Goal: Use online tool/utility: Utilize a website feature to perform a specific function

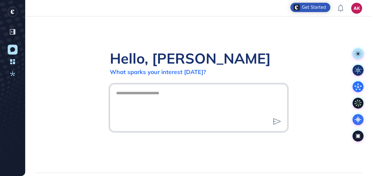
scroll to position [0, 0]
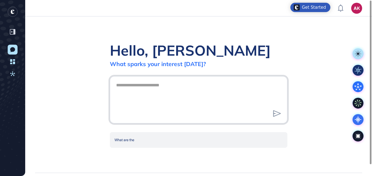
click at [167, 99] on textarea at bounding box center [198, 99] width 171 height 38
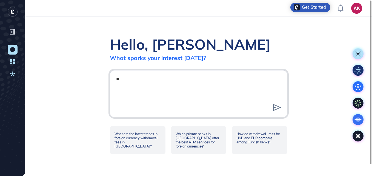
type textarea "*"
click at [205, 77] on textarea at bounding box center [198, 93] width 171 height 38
type textarea "*"
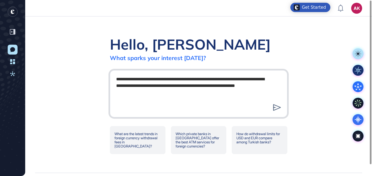
type textarea "**********"
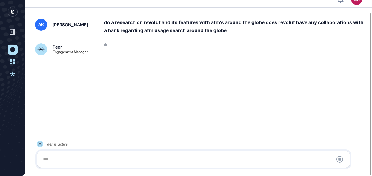
scroll to position [14, 0]
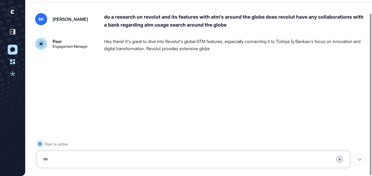
click at [167, 162] on div at bounding box center [193, 159] width 307 height 11
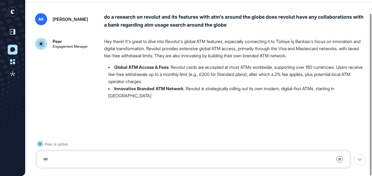
click at [164, 163] on div at bounding box center [193, 159] width 307 height 11
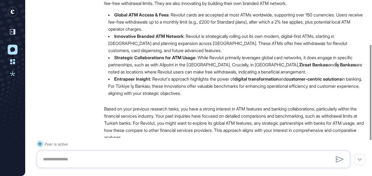
scroll to position [65, 0]
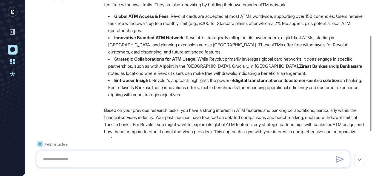
drag, startPoint x: 112, startPoint y: 59, endPoint x: 304, endPoint y: 74, distance: 192.2
click at [304, 74] on li "Strategic Collaborations for ATM Usage : While Revolut primarily leverages glob…" at bounding box center [235, 65] width 262 height 21
copy li "Strategic Collaborations for ATM Usage : While Revolut primarily leverages glob…"
click at [183, 153] on div at bounding box center [193, 159] width 313 height 17
click at [181, 155] on textarea at bounding box center [193, 159] width 307 height 11
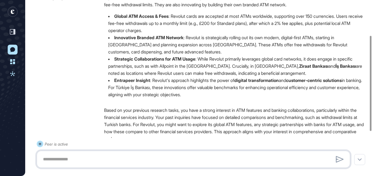
paste textarea "**********"
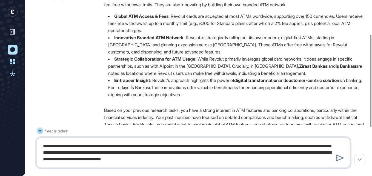
click at [143, 160] on textarea "**********" at bounding box center [193, 152] width 307 height 24
click at [43, 145] on textarea "**********" at bounding box center [193, 152] width 307 height 24
click at [274, 160] on textarea "**********" at bounding box center [193, 152] width 307 height 24
type textarea "**********"
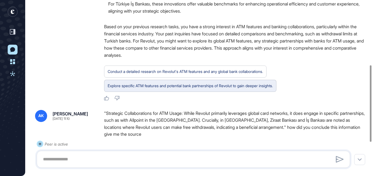
scroll to position [139, 0]
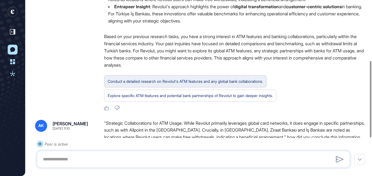
click at [225, 81] on div "Conduct a detailed research on Revolut's ATM features and any global bank colla…" at bounding box center [185, 81] width 155 height 7
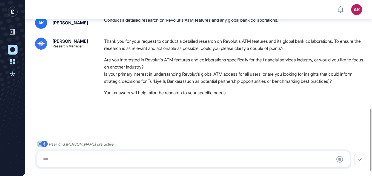
scroll to position [323, 0]
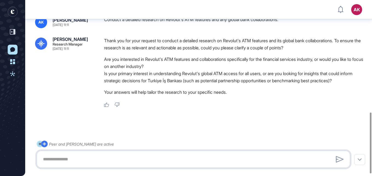
click at [254, 154] on textarea at bounding box center [193, 159] width 307 height 11
type textarea "**********"
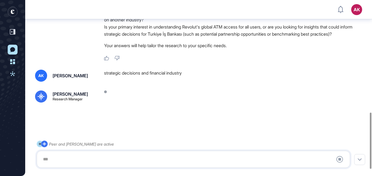
scroll to position [371, 0]
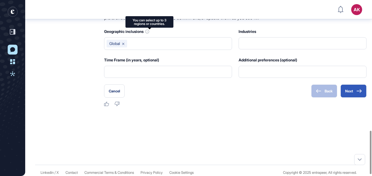
type input "**********"
type input "*"
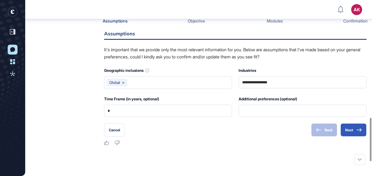
scroll to position [520, 0]
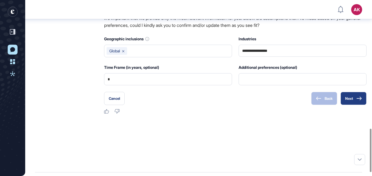
click at [354, 99] on button "Next" at bounding box center [353, 98] width 26 height 13
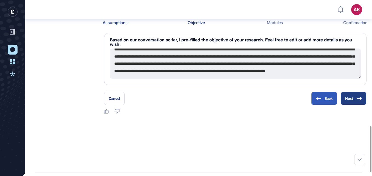
scroll to position [21, 0]
click at [359, 100] on icon at bounding box center [358, 98] width 5 height 4
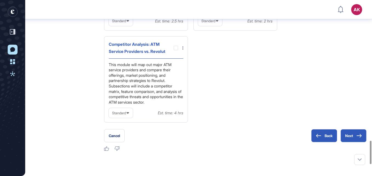
scroll to position [1086, 0]
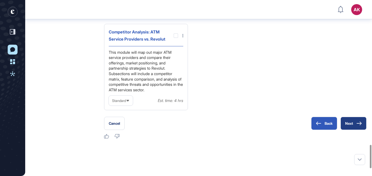
click at [357, 125] on icon at bounding box center [358, 123] width 5 height 4
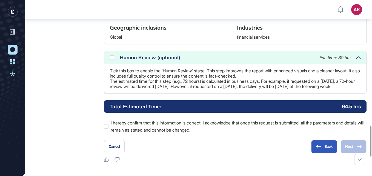
scroll to position [772, 0]
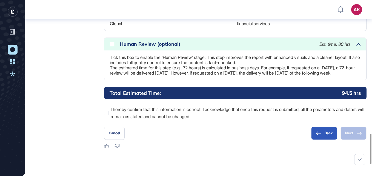
click at [171, 47] on div "Human Review (optional)" at bounding box center [217, 44] width 194 height 5
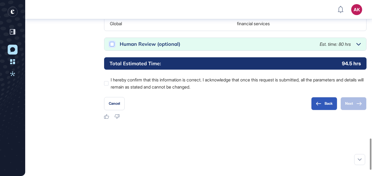
click at [0, 0] on icon at bounding box center [0, 0] width 0 height 0
click at [189, 90] on label "I hereby confirm that this information is correct. I acknowledge that once this…" at bounding box center [235, 83] width 262 height 14
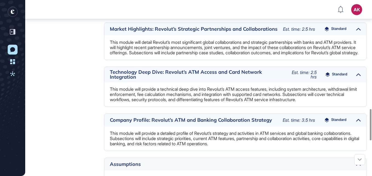
scroll to position [745, 0]
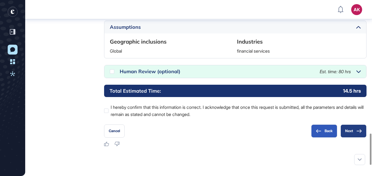
click at [353, 137] on button "Next" at bounding box center [353, 130] width 26 height 13
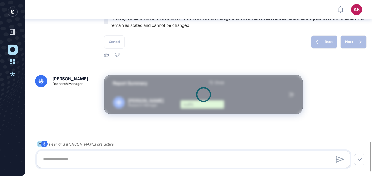
scroll to position [865, 0]
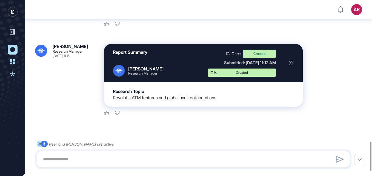
click at [186, 68] on div "Report Summary Reese Research Manager" at bounding box center [156, 63] width 86 height 27
click at [287, 74] on div "Report Summary Reese Research Manager Once Created Submitted: Oct 13th, 2025 - …" at bounding box center [203, 63] width 198 height 38
click at [290, 76] on div at bounding box center [290, 63] width 5 height 27
click at [135, 151] on div "Peer and Reese are active" at bounding box center [193, 153] width 313 height 27
click at [135, 157] on textarea at bounding box center [193, 159] width 307 height 11
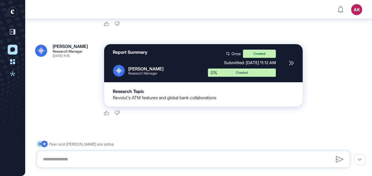
click at [89, 155] on div at bounding box center [193, 159] width 313 height 17
click at [90, 156] on textarea at bounding box center [193, 159] width 307 height 11
click at [94, 164] on textarea at bounding box center [193, 159] width 307 height 11
click at [96, 158] on textarea at bounding box center [193, 159] width 307 height 11
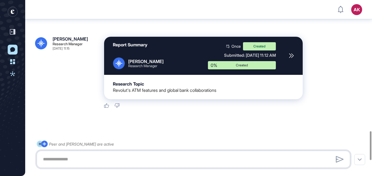
scroll to position [893, 0]
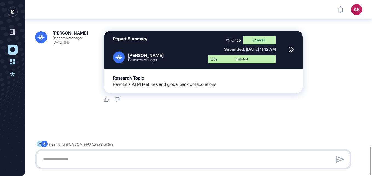
click at [154, 158] on textarea at bounding box center [193, 159] width 307 height 11
paste textarea "**********"
type textarea "**********"
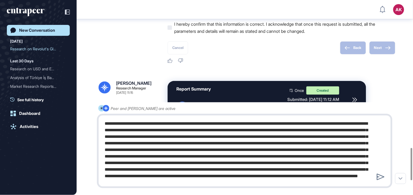
scroll to position [0, 0]
click at [222, 138] on textarea at bounding box center [244, 151] width 287 height 66
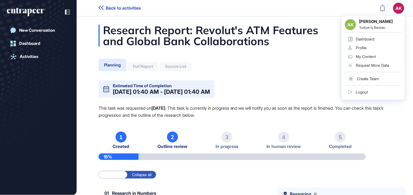
scroll to position [195, 413]
